Goal: Task Accomplishment & Management: Manage account settings

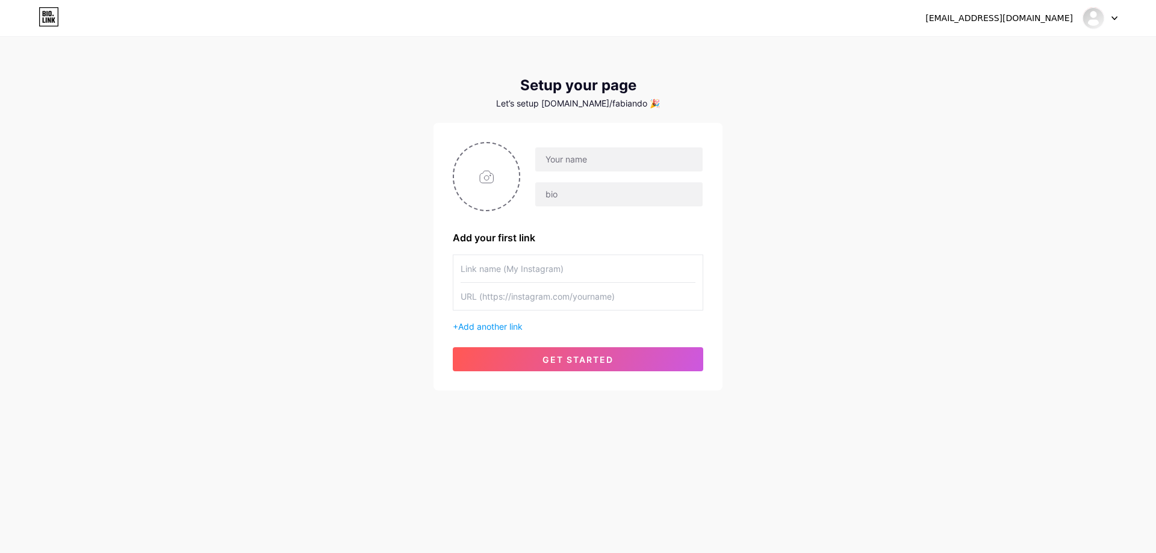
click at [1111, 18] on div at bounding box center [1100, 18] width 35 height 22
click at [1016, 91] on li "Logout" at bounding box center [1042, 82] width 149 height 33
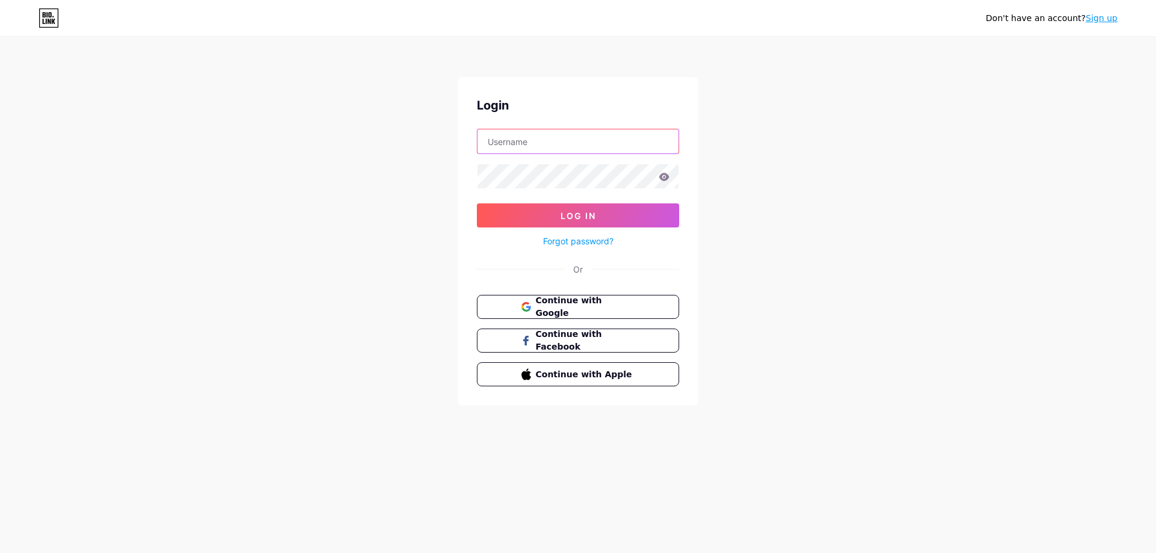
click at [633, 149] on input "text" at bounding box center [577, 141] width 201 height 24
type input "[DOMAIN_NAME][EMAIL_ADDRESS][DOMAIN_NAME]"
click at [477, 204] on button "Log In" at bounding box center [578, 216] width 202 height 24
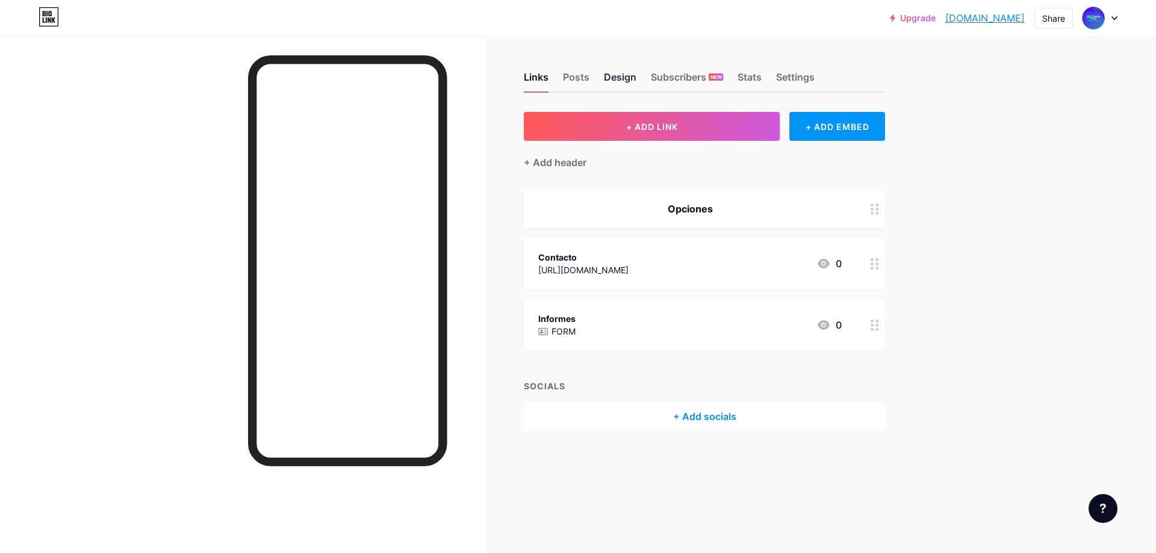
click at [633, 85] on div "Design" at bounding box center [620, 81] width 33 height 22
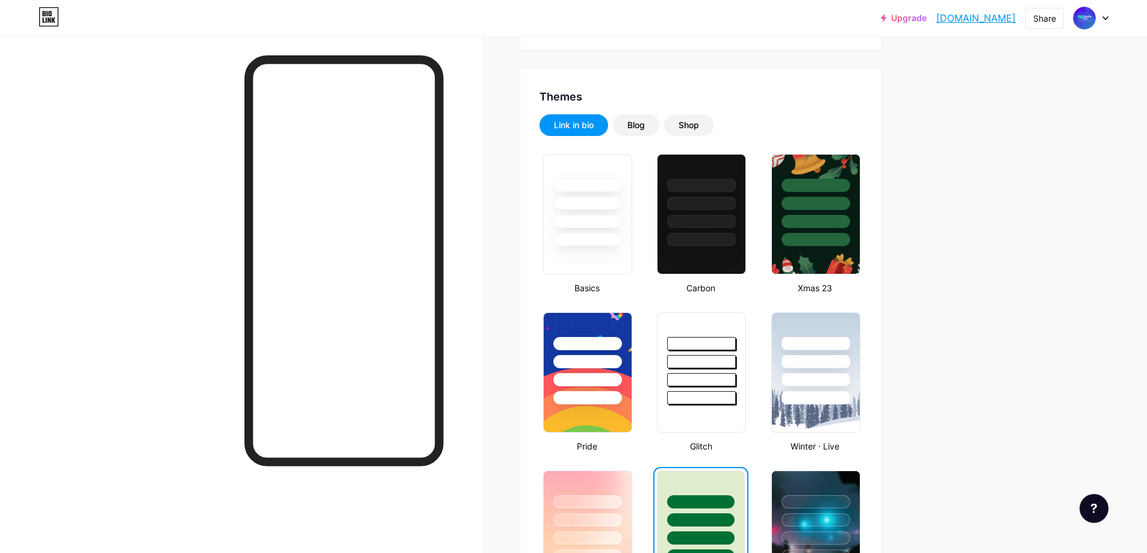
scroll to position [241, 0]
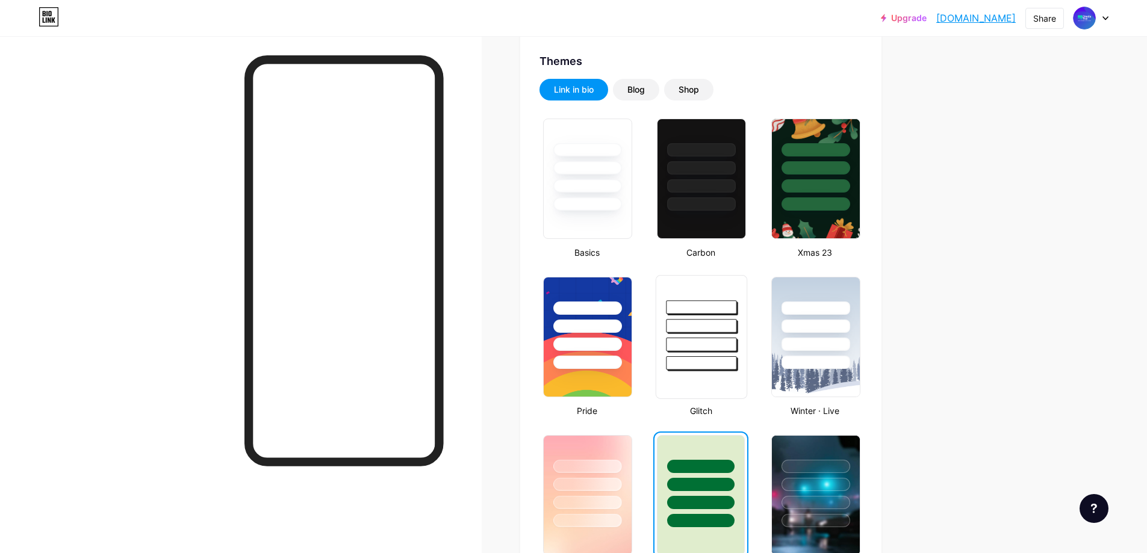
click at [723, 315] on div at bounding box center [701, 323] width 90 height 95
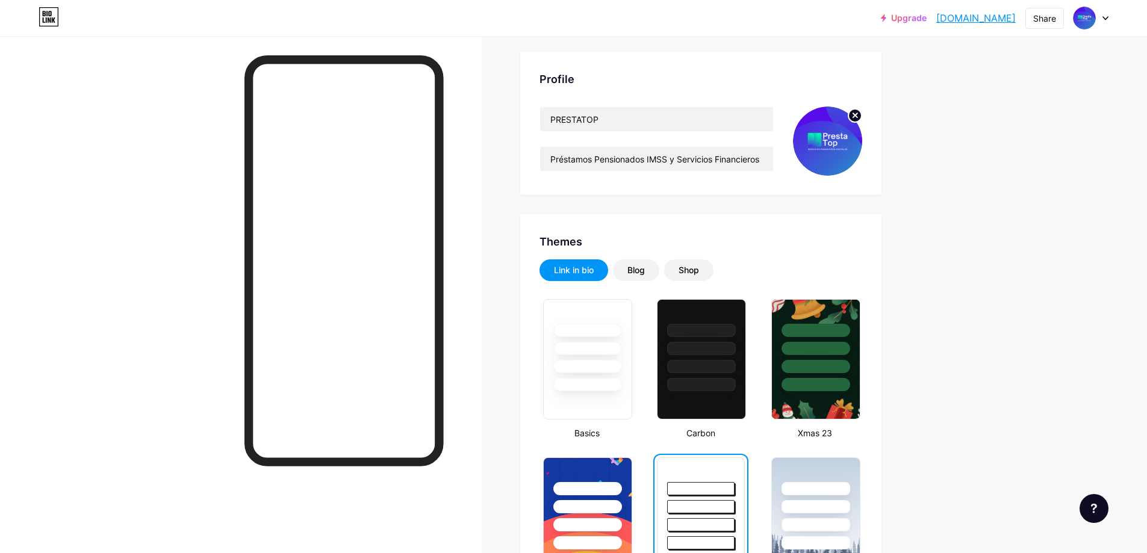
scroll to position [0, 0]
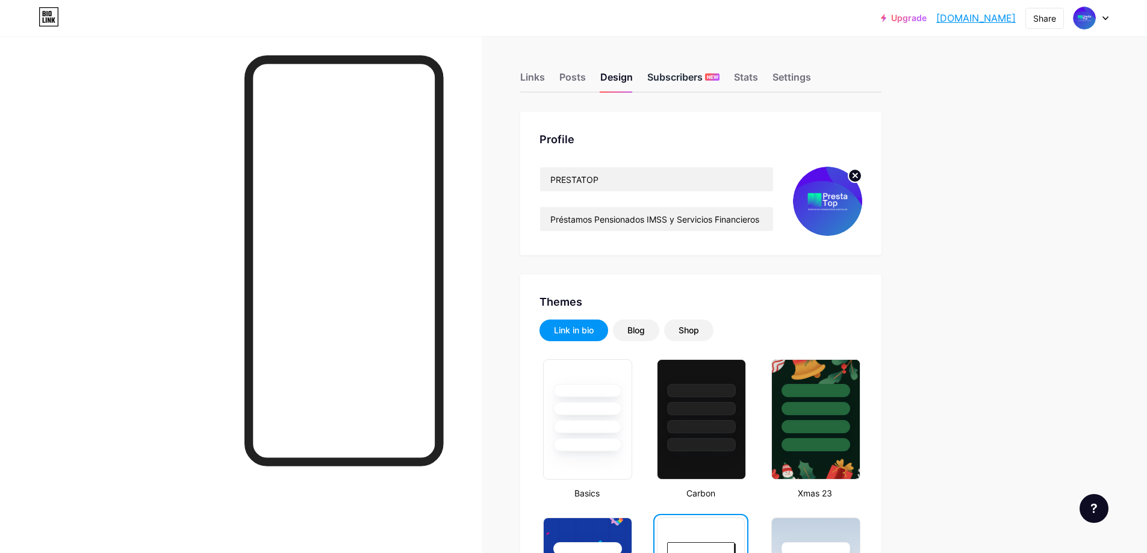
click at [693, 75] on div "Subscribers NEW" at bounding box center [683, 81] width 72 height 22
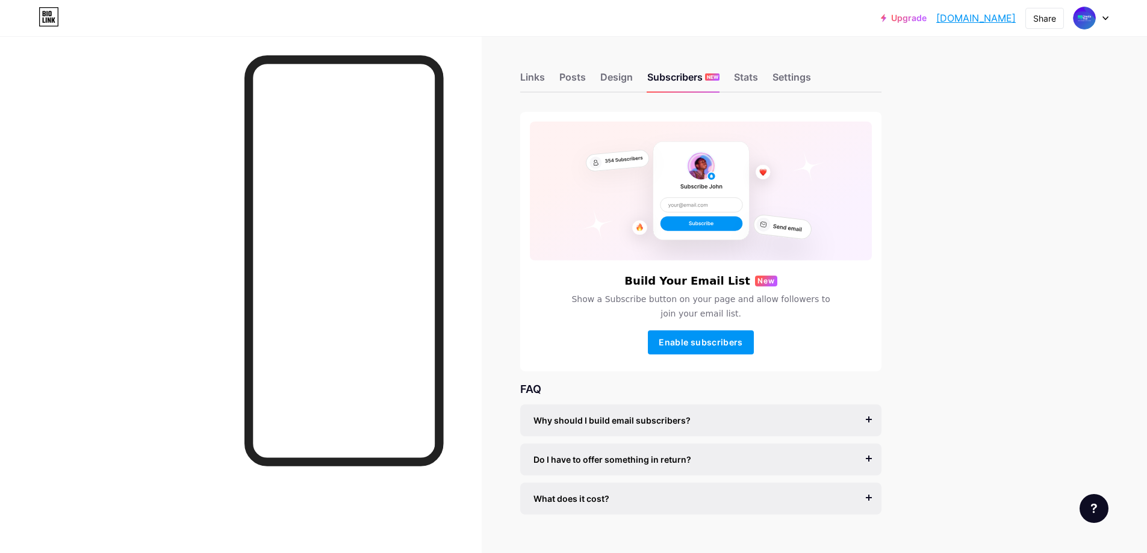
click at [1105, 18] on icon at bounding box center [1105, 18] width 5 height 3
click at [1030, 137] on link "Account settings" at bounding box center [1033, 136] width 149 height 33
